Goal: Task Accomplishment & Management: Use online tool/utility

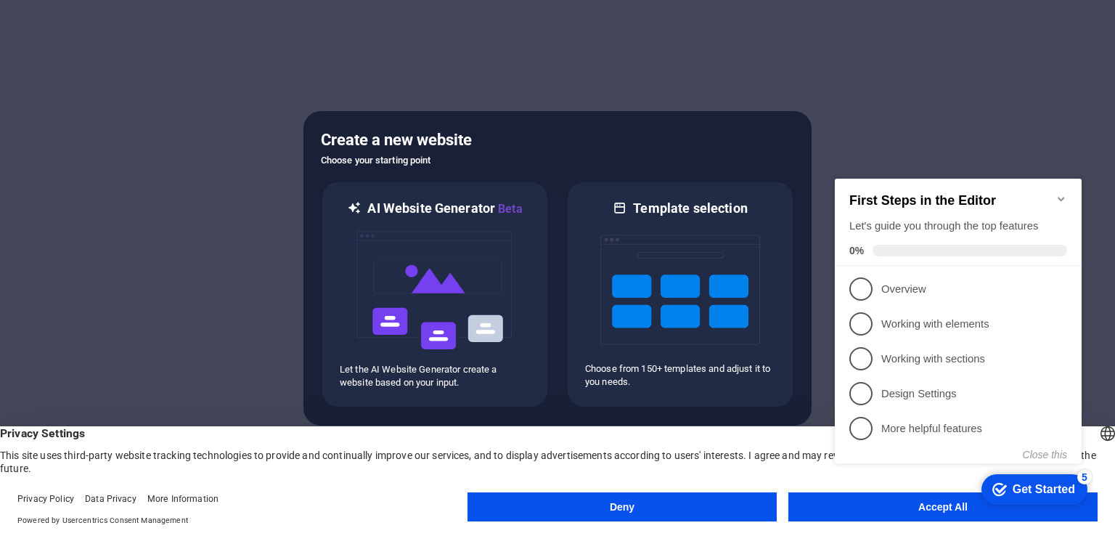
click at [1060, 197] on icon "Minimize checklist" at bounding box center [1060, 199] width 7 height 4
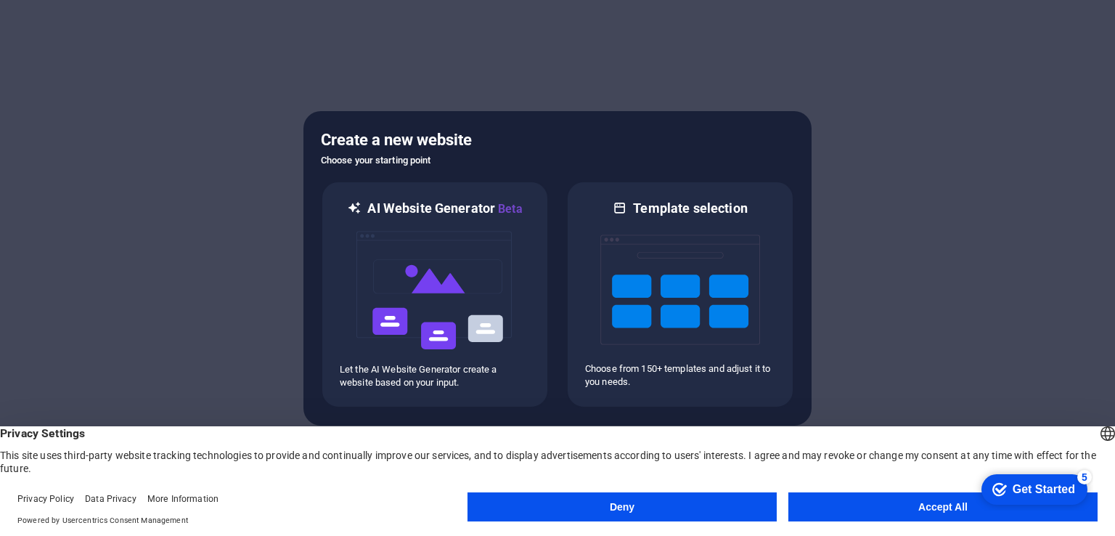
click at [914, 511] on button "Accept All" at bounding box center [942, 506] width 309 height 29
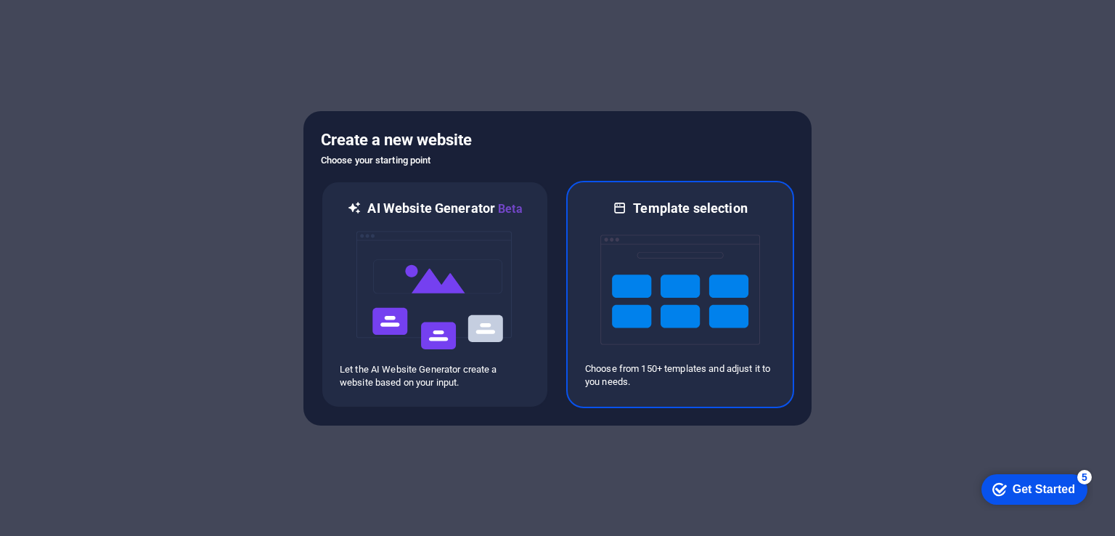
click at [653, 287] on img at bounding box center [680, 289] width 160 height 145
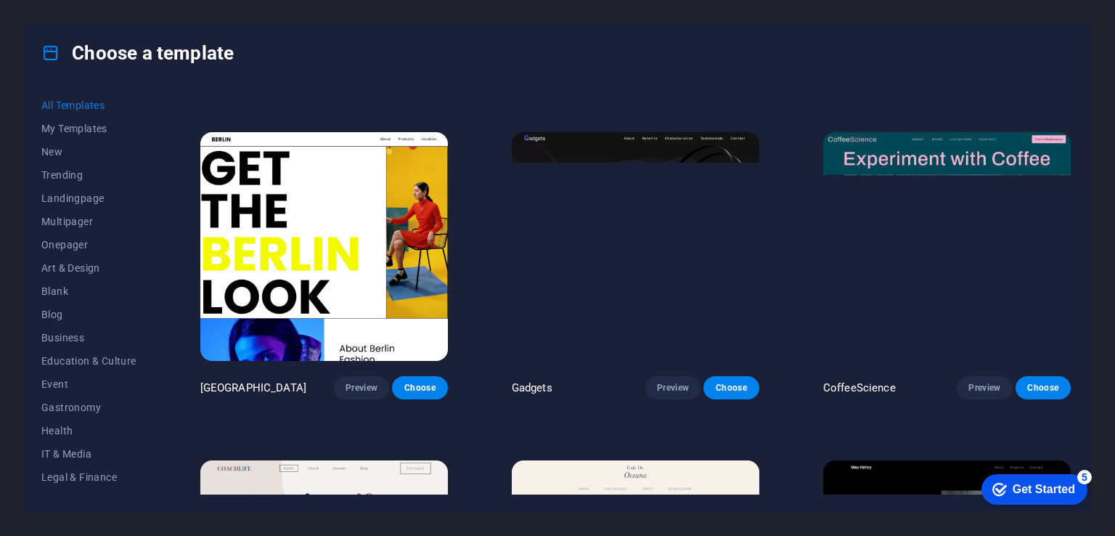
scroll to position [3574, 0]
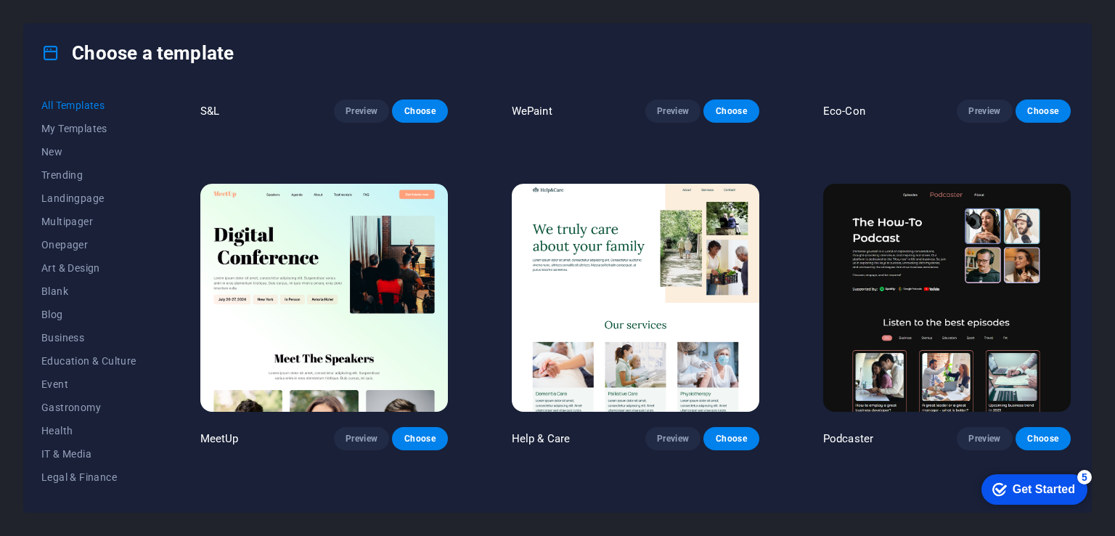
scroll to position [895, 0]
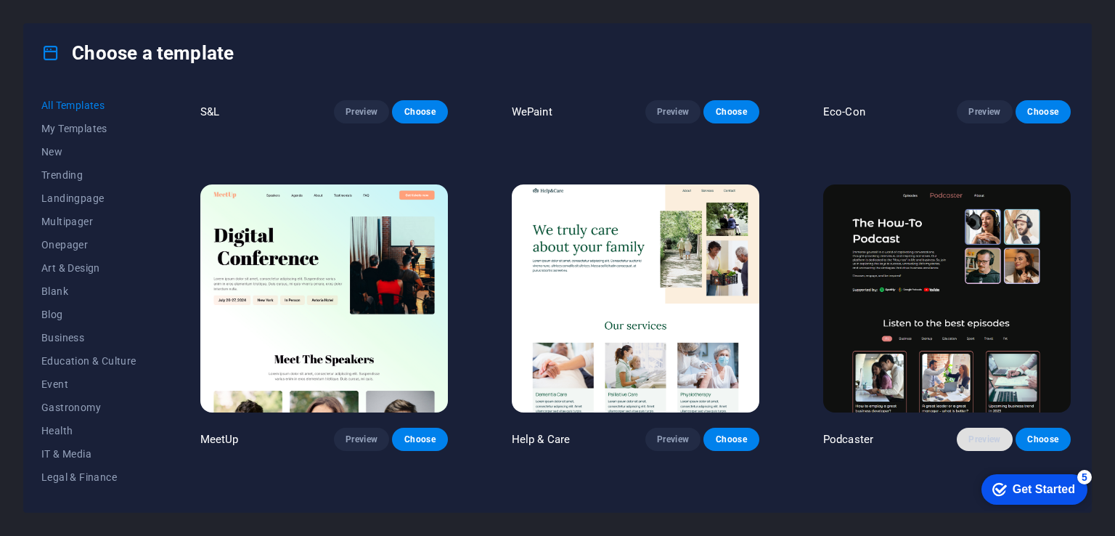
click at [976, 433] on span "Preview" at bounding box center [984, 439] width 32 height 12
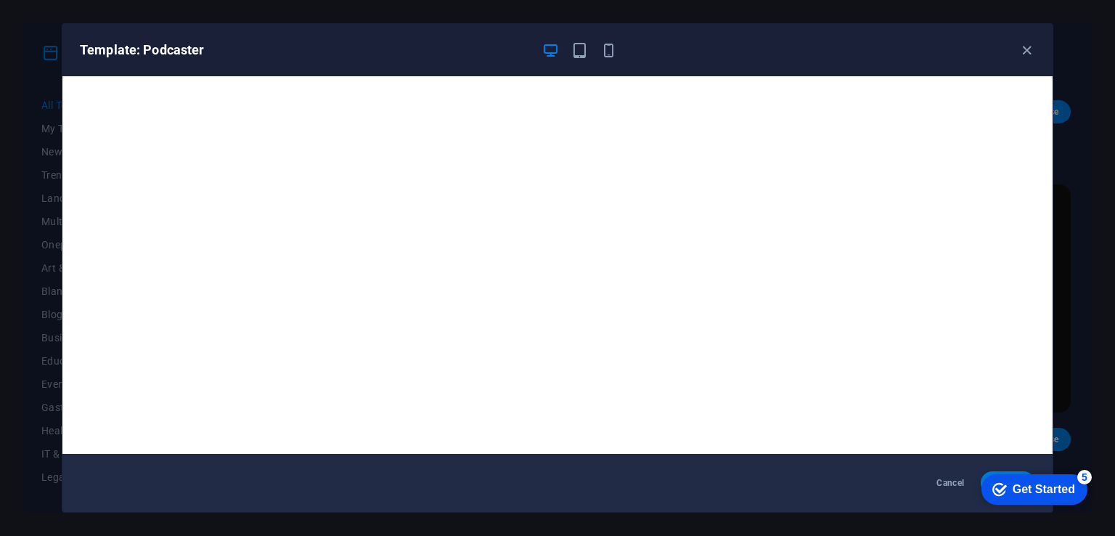
click at [998, 478] on div "checkmark Get Started 5" at bounding box center [1034, 489] width 106 height 30
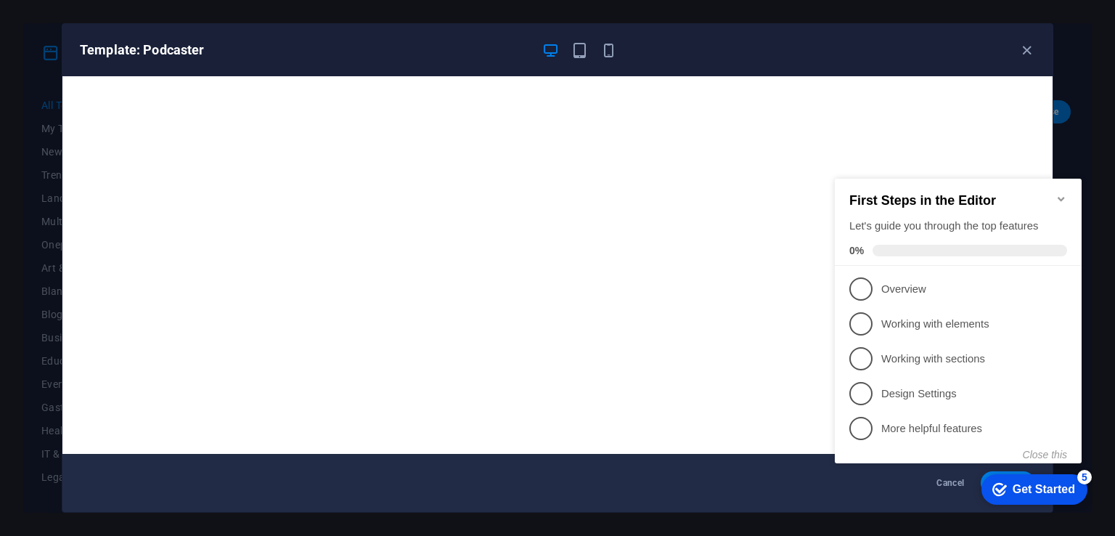
click at [1060, 197] on icon "Minimize checklist" at bounding box center [1060, 199] width 7 height 4
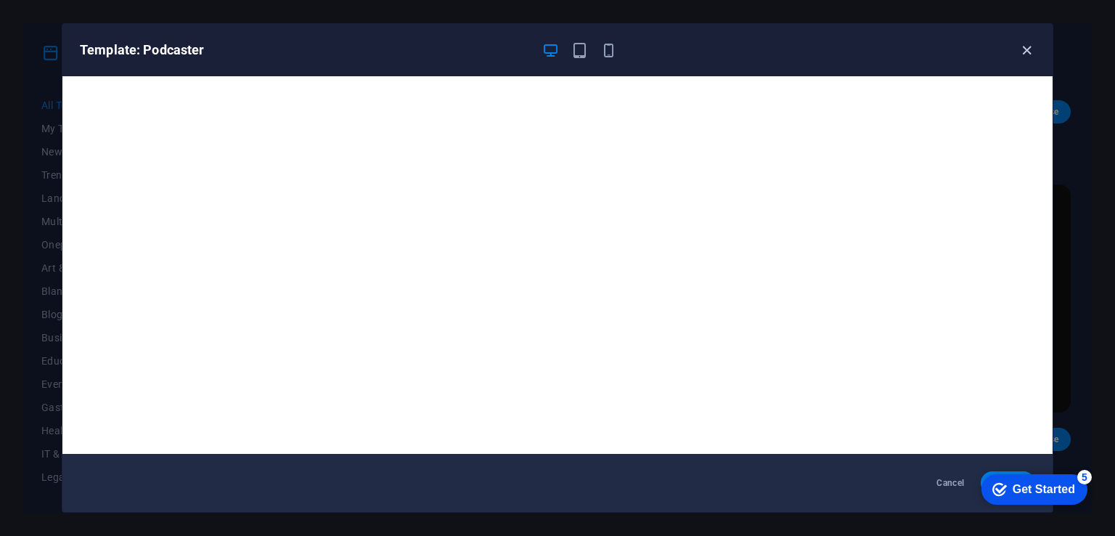
click at [1025, 51] on icon "button" at bounding box center [1026, 50] width 17 height 17
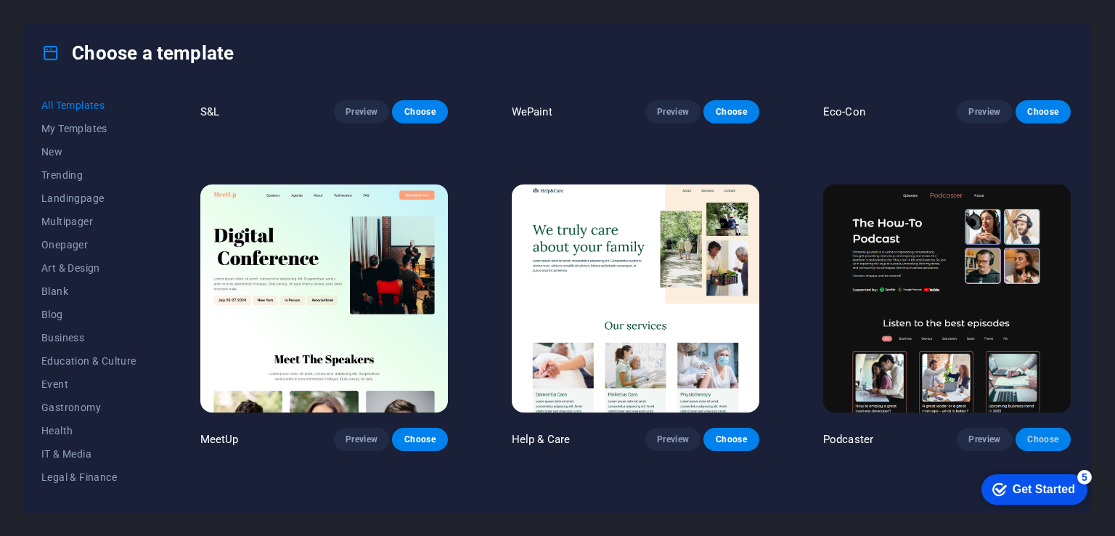
click at [1038, 433] on span "Choose" at bounding box center [1043, 439] width 32 height 12
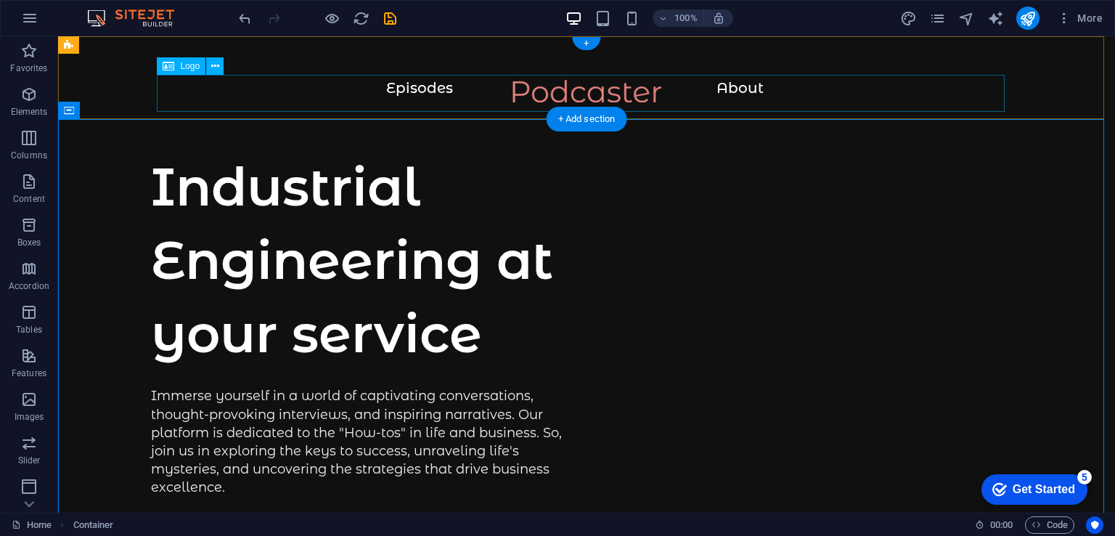
click at [583, 84] on div at bounding box center [586, 98] width 999 height 37
select select "px"
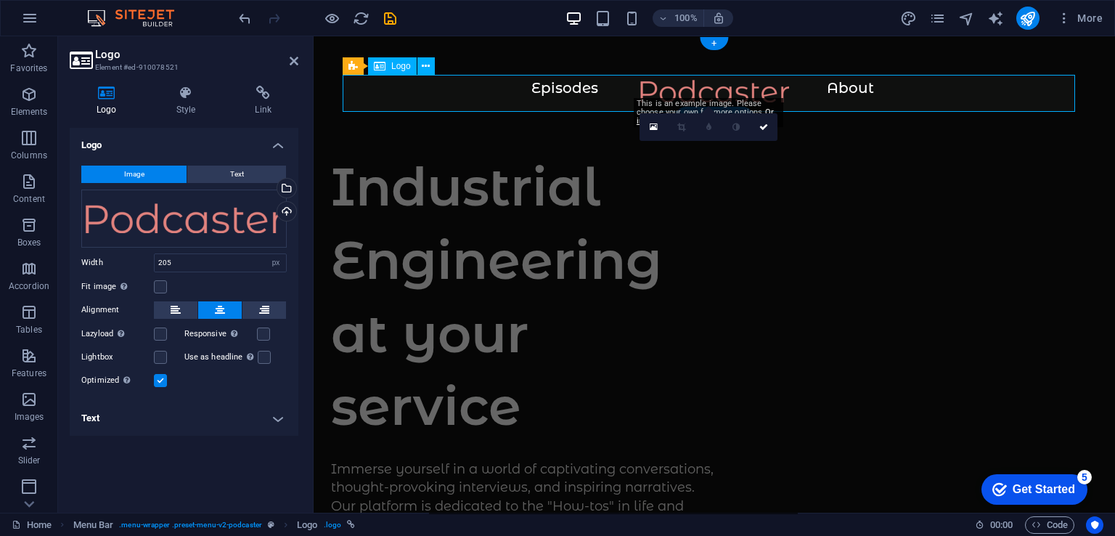
click at [705, 85] on div at bounding box center [714, 98] width 743 height 37
click at [564, 91] on div at bounding box center [714, 98] width 743 height 37
click at [266, 215] on div "Drag files here, click to choose files or select files from Files or our free s…" at bounding box center [183, 218] width 205 height 58
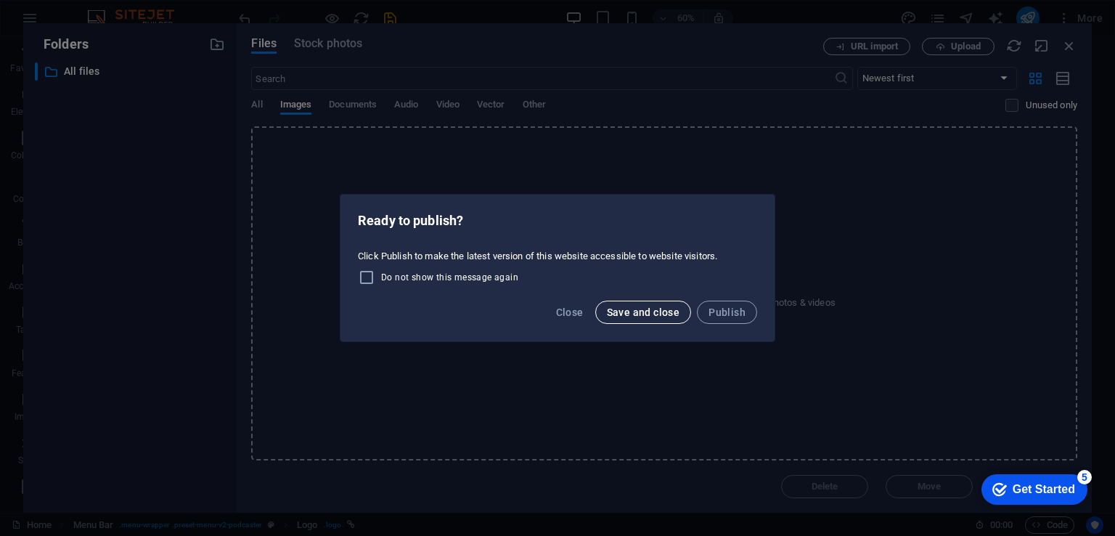
click at [637, 309] on span "Save and close" at bounding box center [643, 312] width 73 height 12
